Goal: Task Accomplishment & Management: Manage account settings

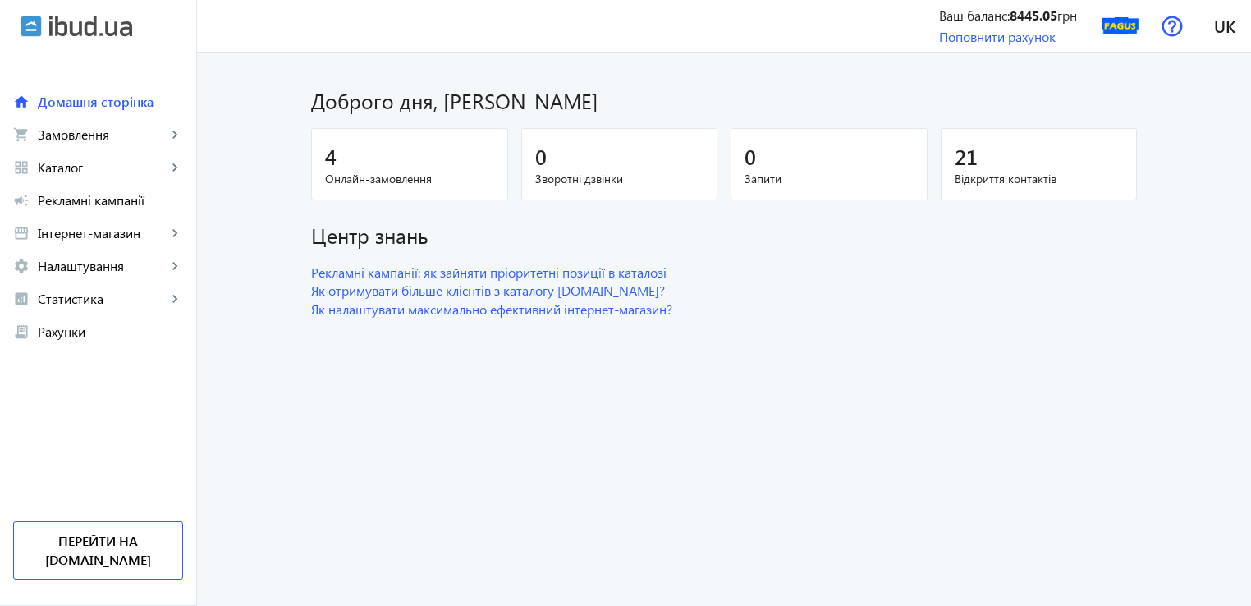
click at [328, 162] on span "4" at bounding box center [330, 156] width 11 height 27
click at [97, 132] on span "Замовлення" at bounding box center [102, 134] width 129 height 16
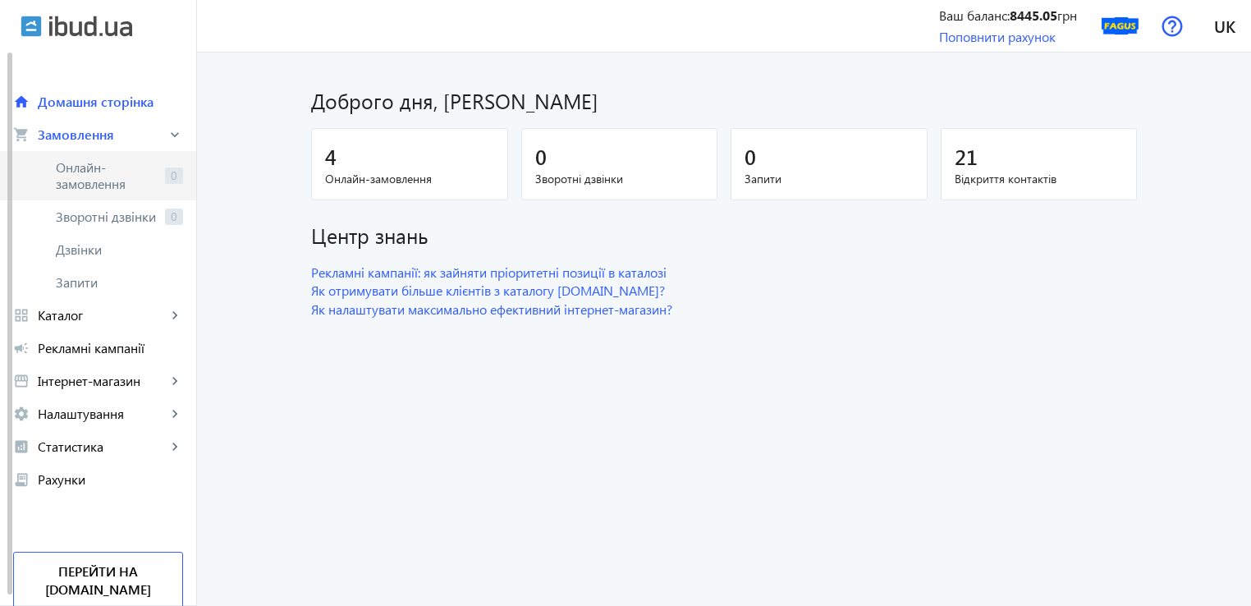
click at [114, 172] on span "Онлайн-замовлення" at bounding box center [107, 175] width 103 height 33
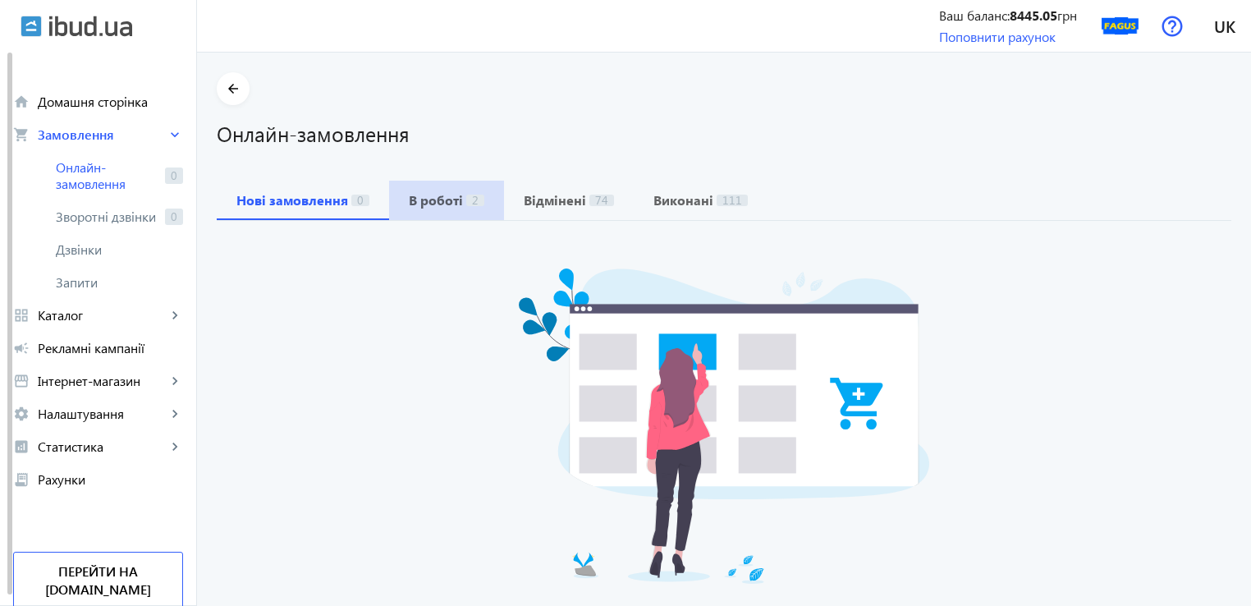
click at [437, 200] on b "В роботі" at bounding box center [436, 200] width 54 height 13
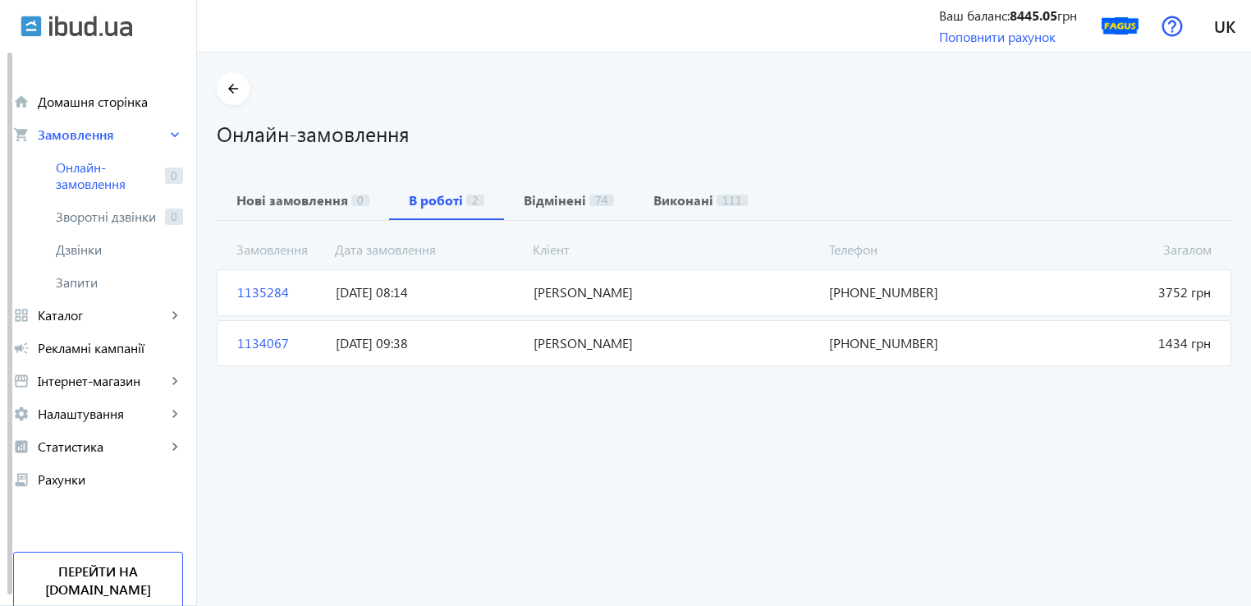
click at [247, 336] on span "1134067" at bounding box center [280, 343] width 98 height 18
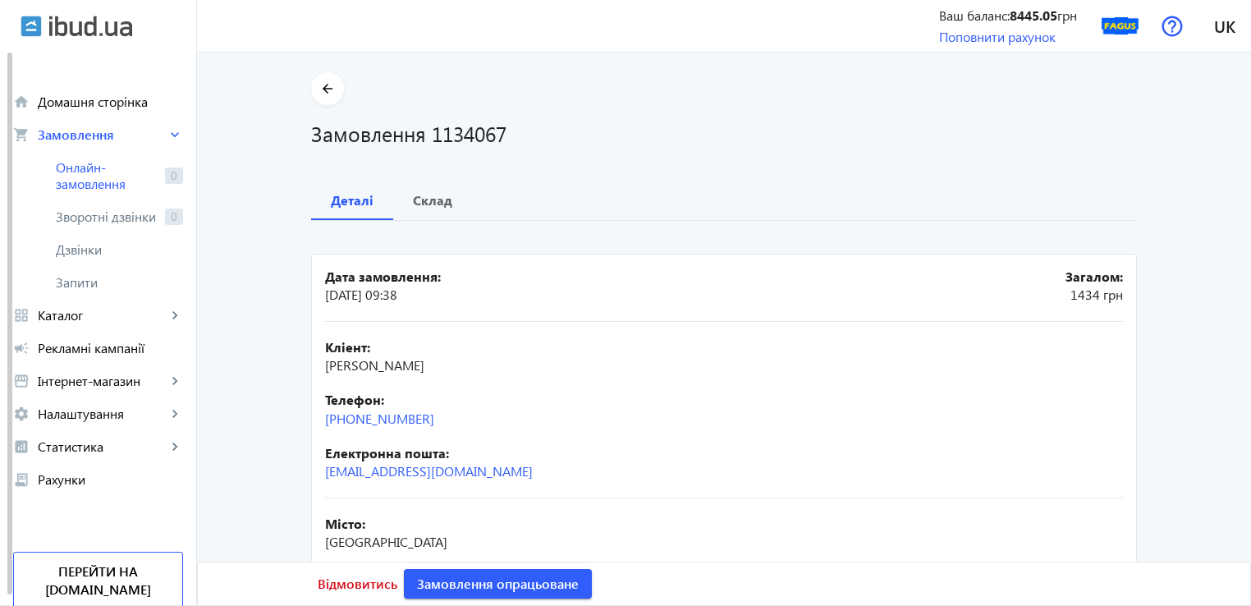
drag, startPoint x: 474, startPoint y: 429, endPoint x: 302, endPoint y: 424, distance: 172.4
click at [302, 424] on div "arrow_back Замовлення 1134067 Деталі Склад Дата замовлення: [DATE] 09:38 Загало…" at bounding box center [723, 456] width 865 height 768
copy link "[PHONE_NUMBER]"
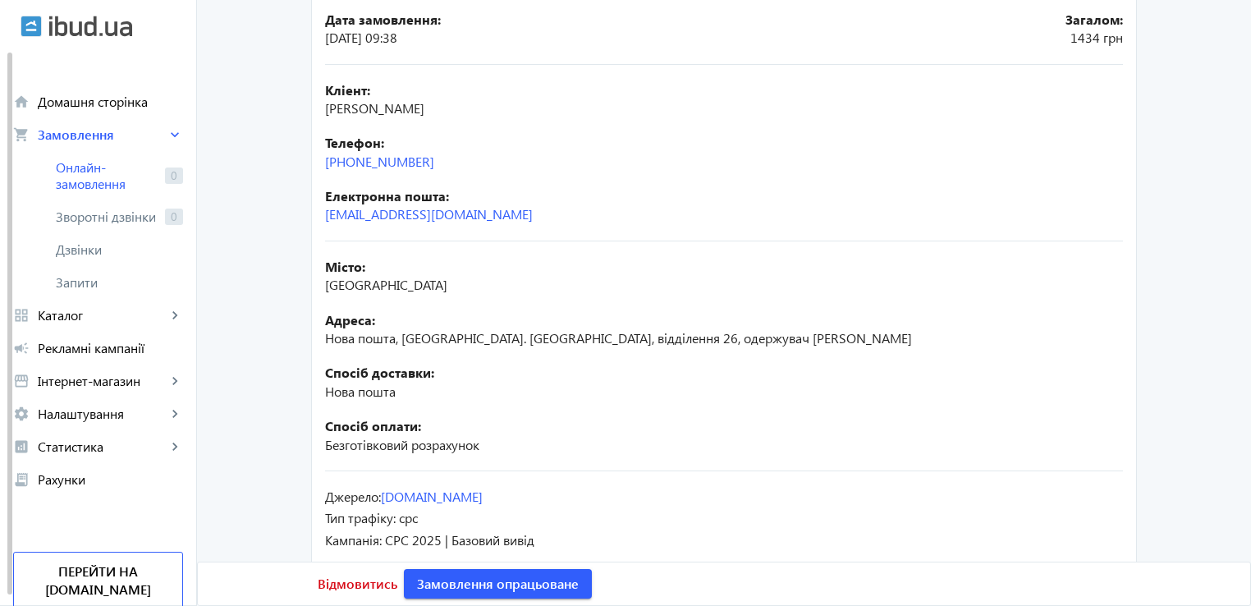
scroll to position [126, 0]
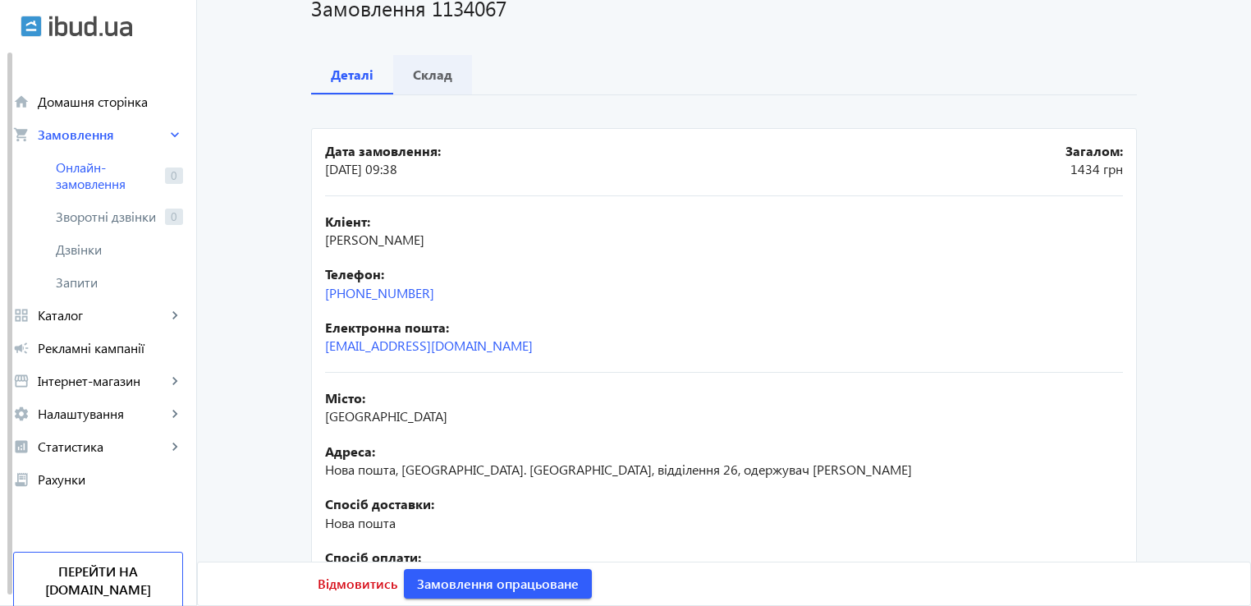
click at [432, 80] on b "Склад" at bounding box center [432, 74] width 39 height 13
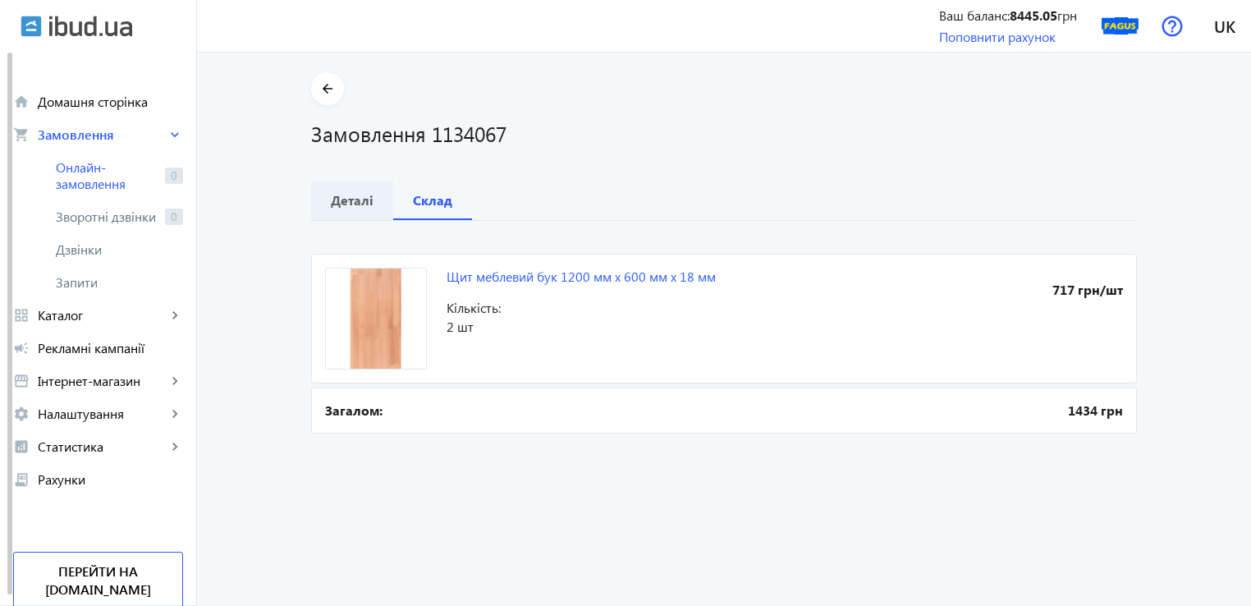
click at [342, 201] on b "Деталі" at bounding box center [352, 200] width 43 height 13
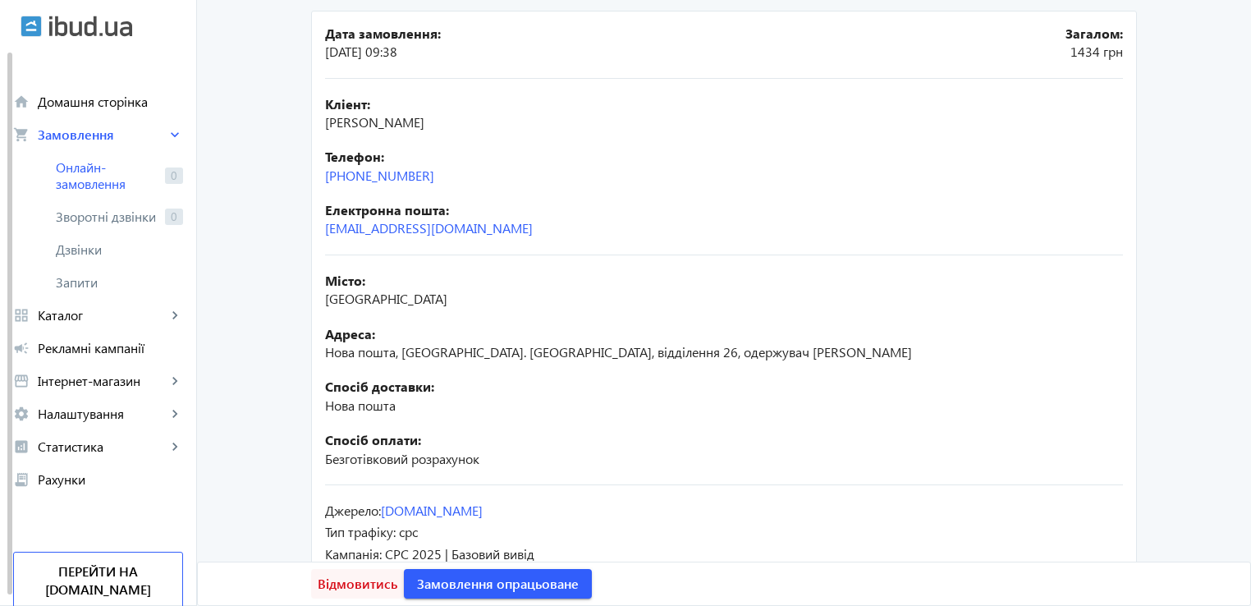
scroll to position [290, 0]
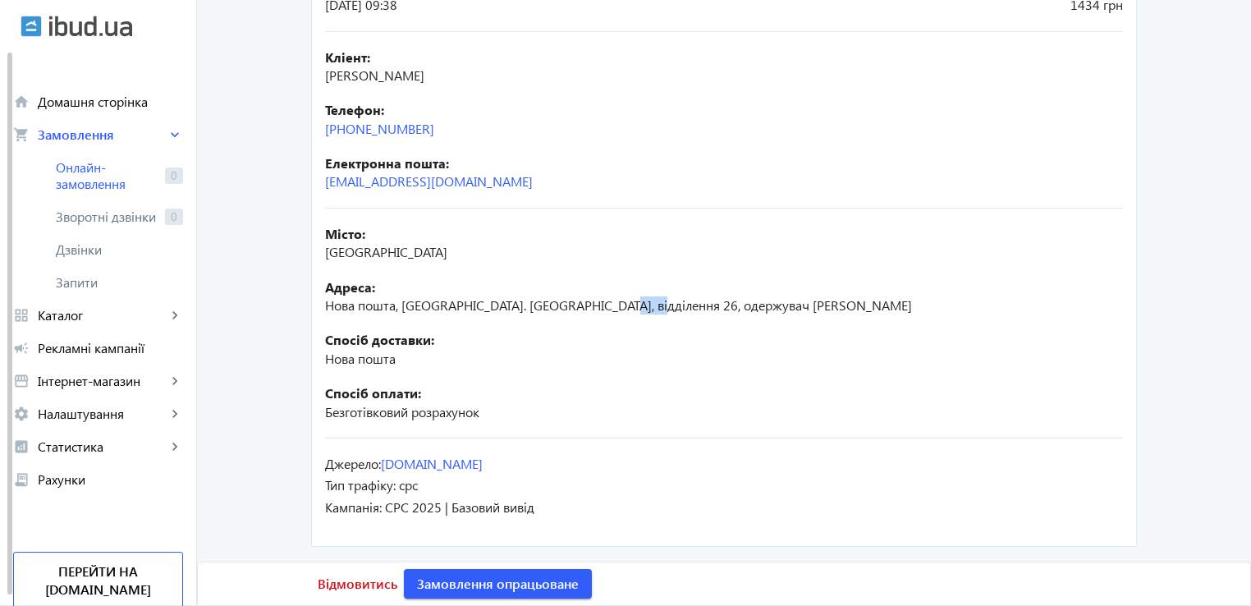
drag, startPoint x: 602, startPoint y: 304, endPoint x: 635, endPoint y: 312, distance: 33.8
click at [637, 312] on span "Нова пошта, [GEOGRAPHIC_DATA]. [GEOGRAPHIC_DATA], відділення 26, одержувач [PER…" at bounding box center [618, 304] width 587 height 17
copy span "[PERSON_NAME]"
click at [489, 588] on span "Замовлення опрацьоване" at bounding box center [498, 583] width 162 height 18
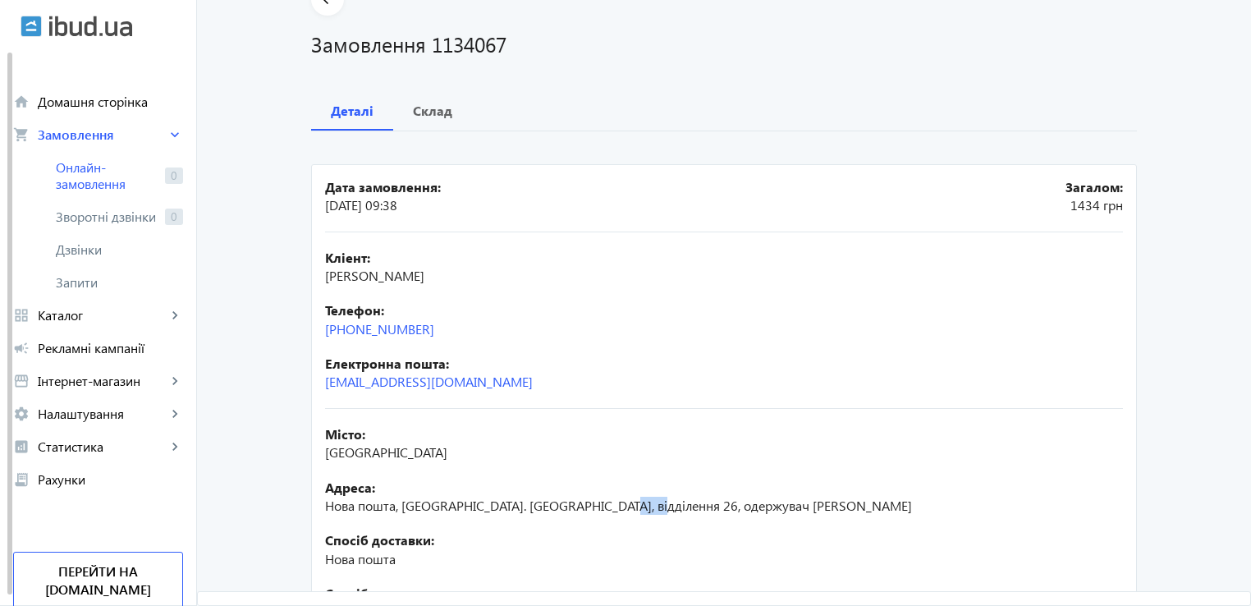
scroll to position [0, 0]
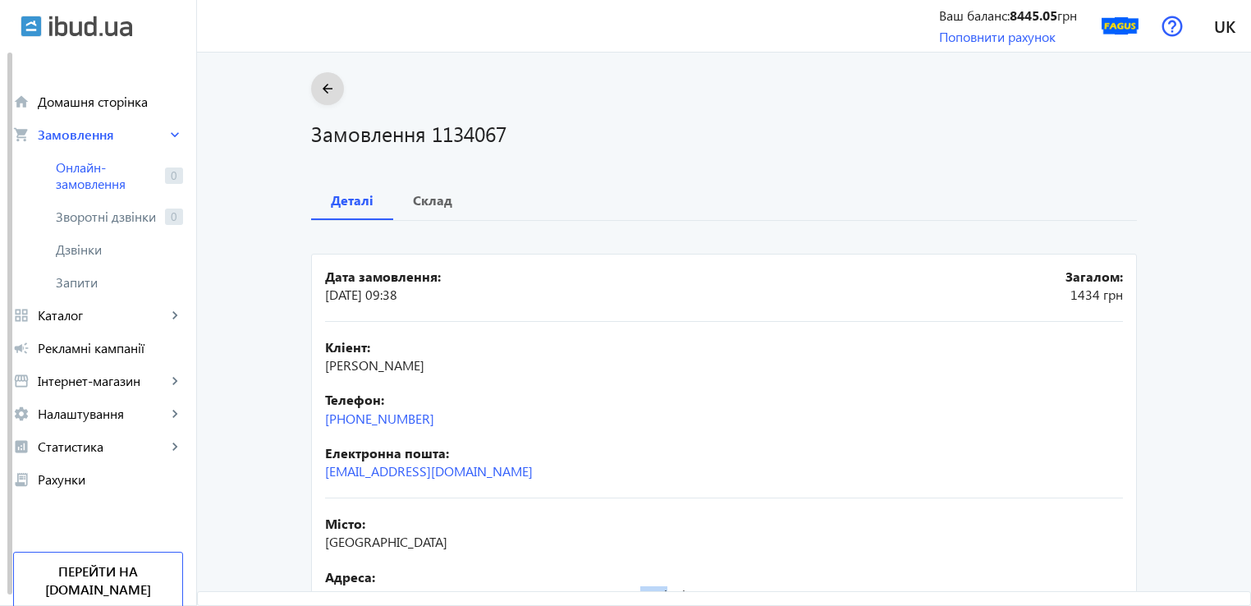
click at [329, 98] on mat-icon "arrow_back" at bounding box center [328, 89] width 21 height 21
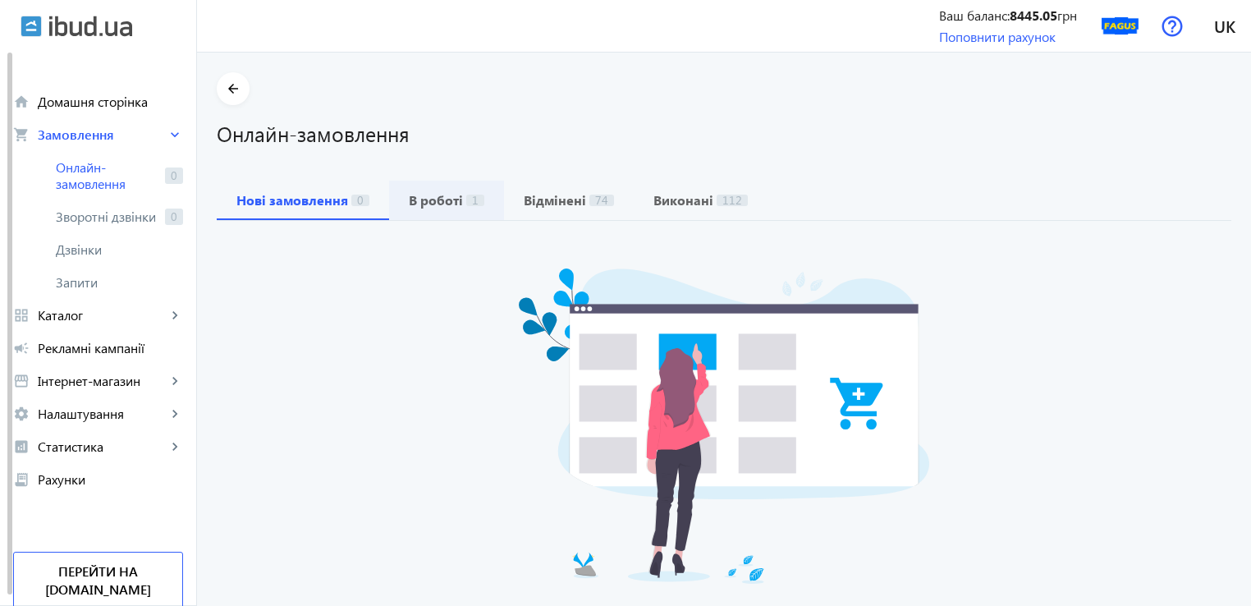
click at [446, 211] on span "В роботі 1" at bounding box center [446, 200] width 75 height 39
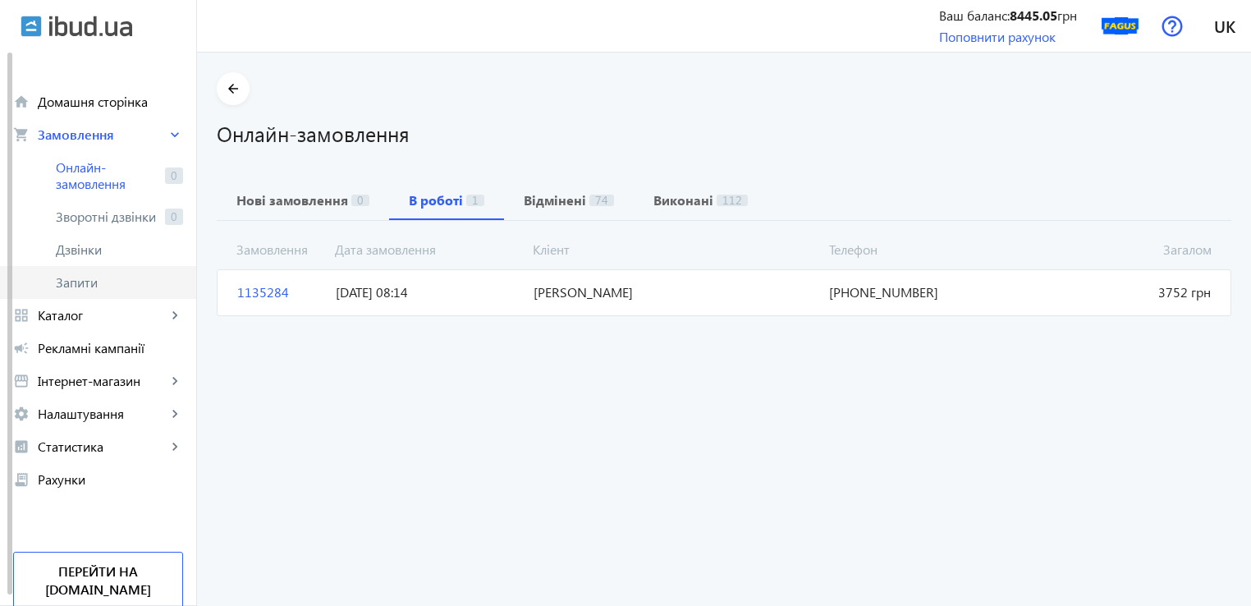
click at [128, 292] on link "Запити" at bounding box center [98, 282] width 196 height 33
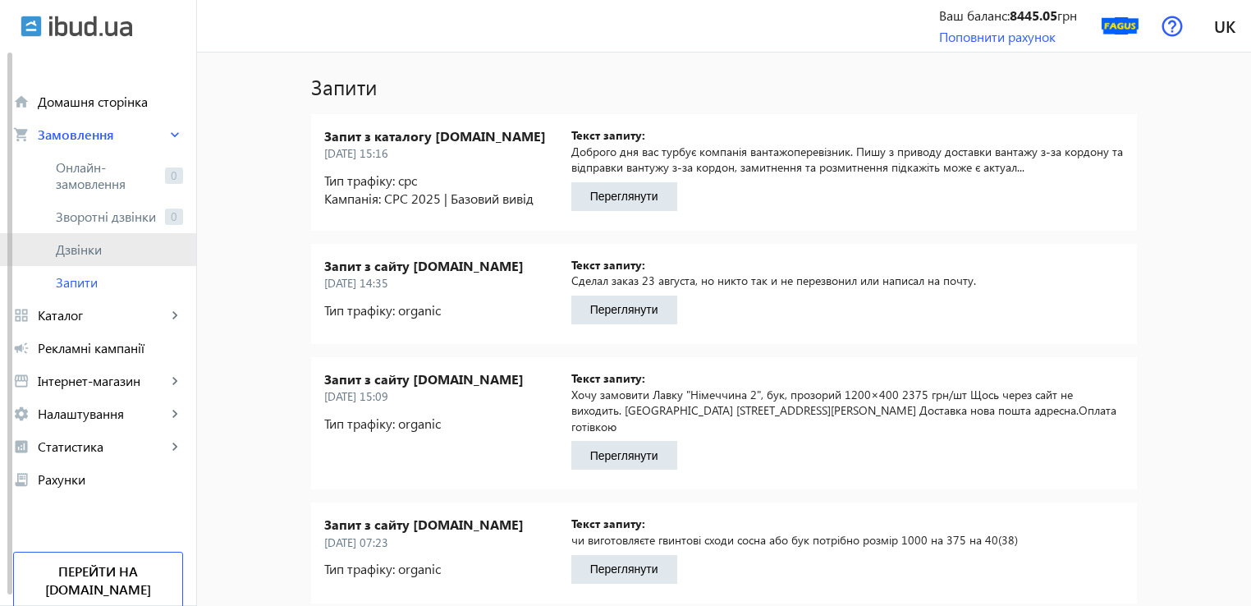
click at [103, 259] on link "Дзвінки" at bounding box center [98, 249] width 196 height 33
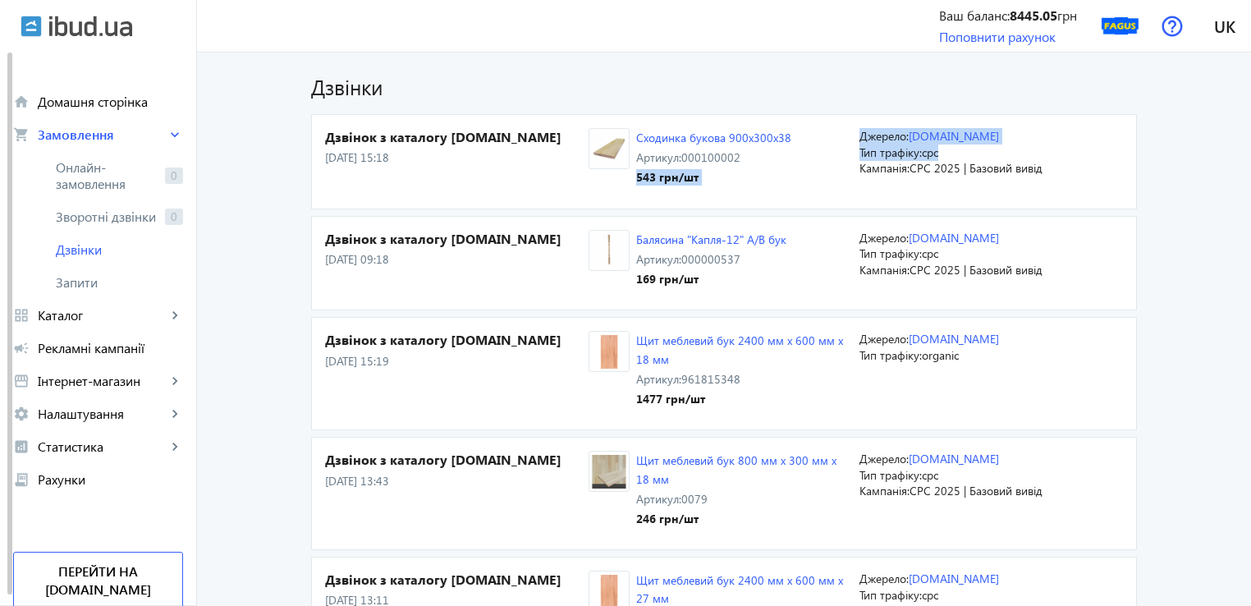
drag, startPoint x: 935, startPoint y: 153, endPoint x: 817, endPoint y: 172, distance: 119.7
click at [817, 165] on section "Дзвінок з каталогу [DOMAIN_NAME] [DATE] 15:18 Сходинка букова 900х300х38 Артику…" at bounding box center [724, 161] width 826 height 95
click at [821, 179] on div "Сходинка букова 900х300х38 Артикул: 000100002 543 грн /шт" at bounding box center [723, 156] width 271 height 57
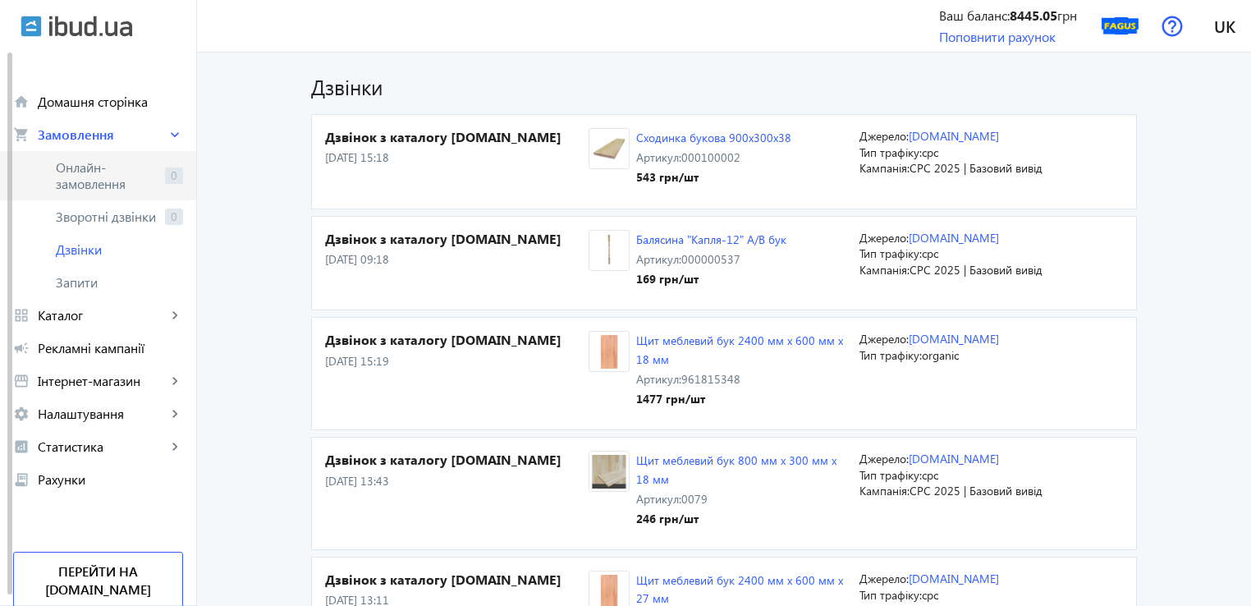
click at [89, 181] on span "Онлайн-замовлення" at bounding box center [107, 175] width 103 height 33
